Goal: Understand process/instructions

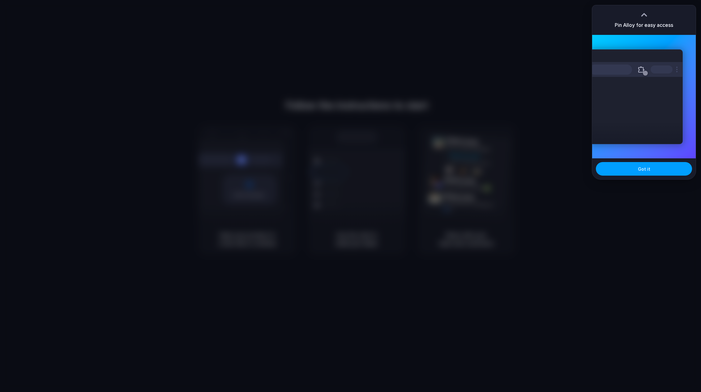
click at [653, 167] on button "Got it" at bounding box center [643, 169] width 96 height 14
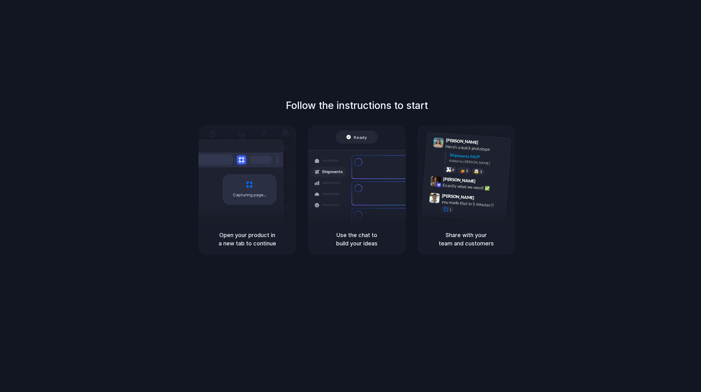
click at [651, 74] on div "Follow the instructions to start Capturing page Open your product in a new tab …" at bounding box center [356, 202] width 713 height 405
click at [336, 237] on h5 "Use the chat to build your ideas" at bounding box center [356, 239] width 83 height 17
drag, startPoint x: 227, startPoint y: 237, endPoint x: 248, endPoint y: 202, distance: 40.1
click at [227, 237] on h5 "Open your product in a new tab to continue" at bounding box center [247, 239] width 83 height 17
click at [245, 179] on div "Capturing page" at bounding box center [249, 189] width 54 height 31
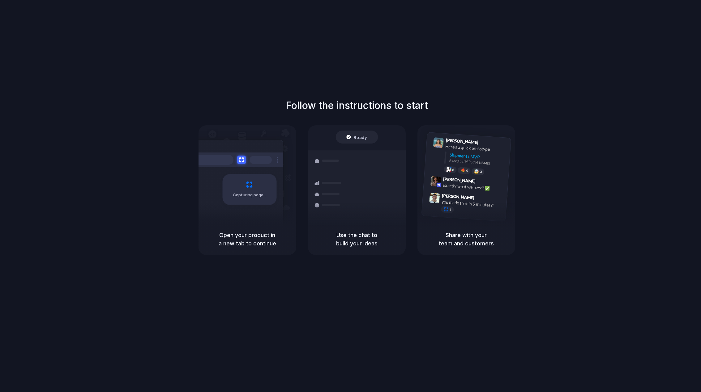
click at [192, 278] on div "Follow the instructions to start Capturing page Open your product in a new tab …" at bounding box center [356, 202] width 713 height 405
click at [112, 232] on div "Follow the instructions to start Capturing page Open your product in a new tab …" at bounding box center [356, 176] width 701 height 157
